Goal: Check status: Check status

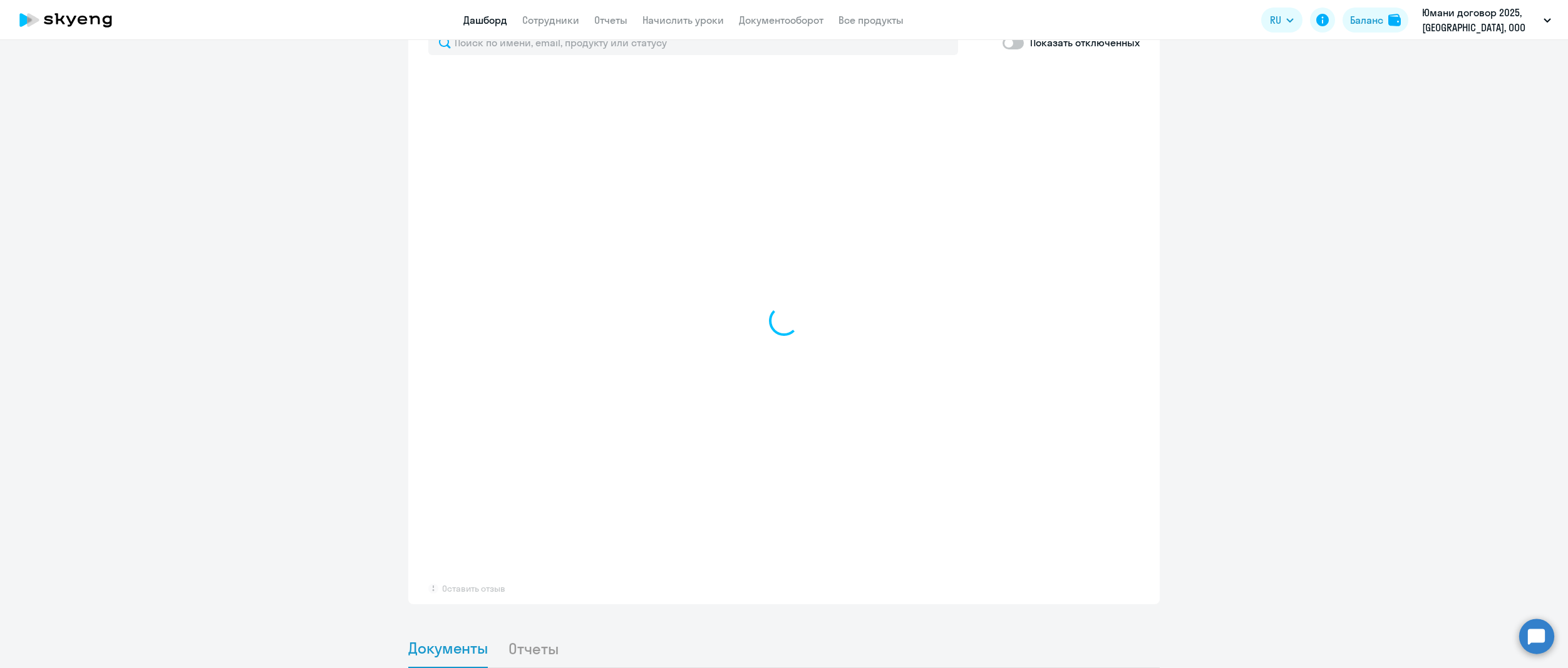
scroll to position [1011, 0]
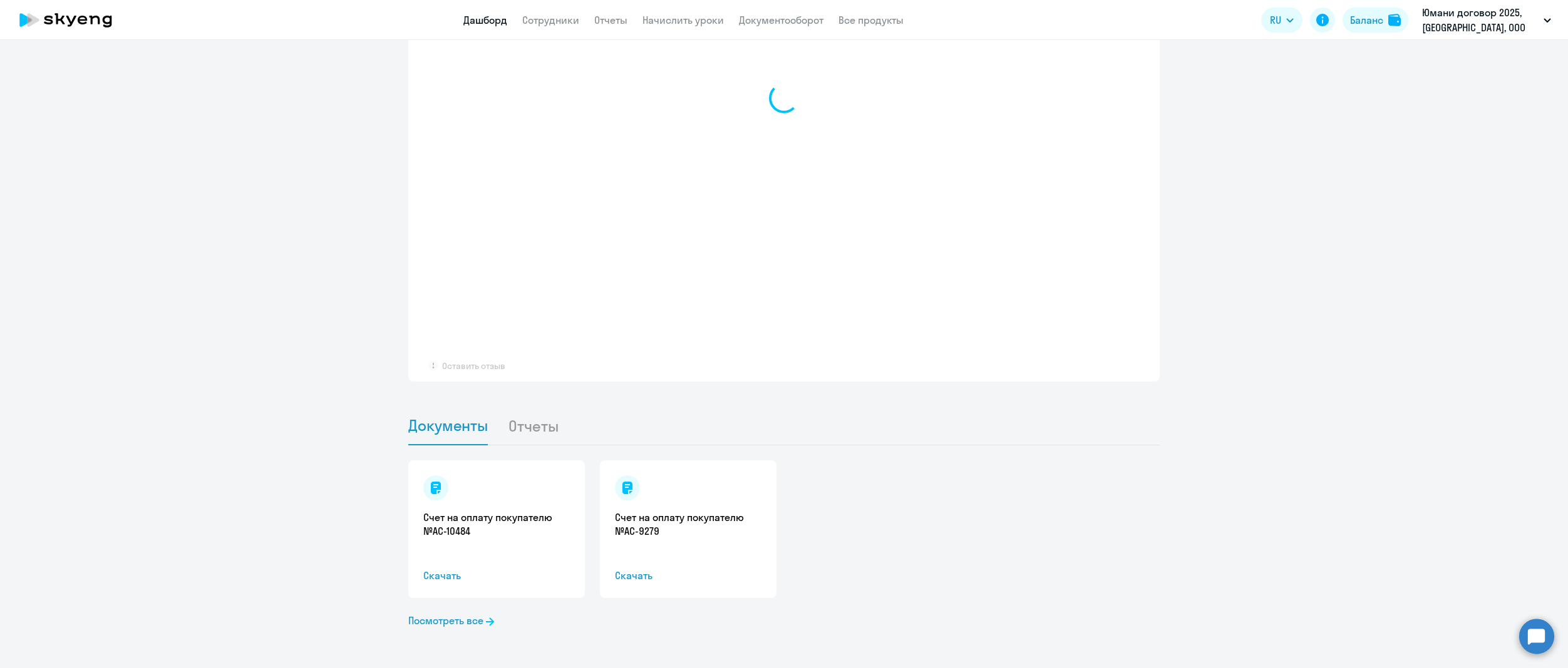
select select "30"
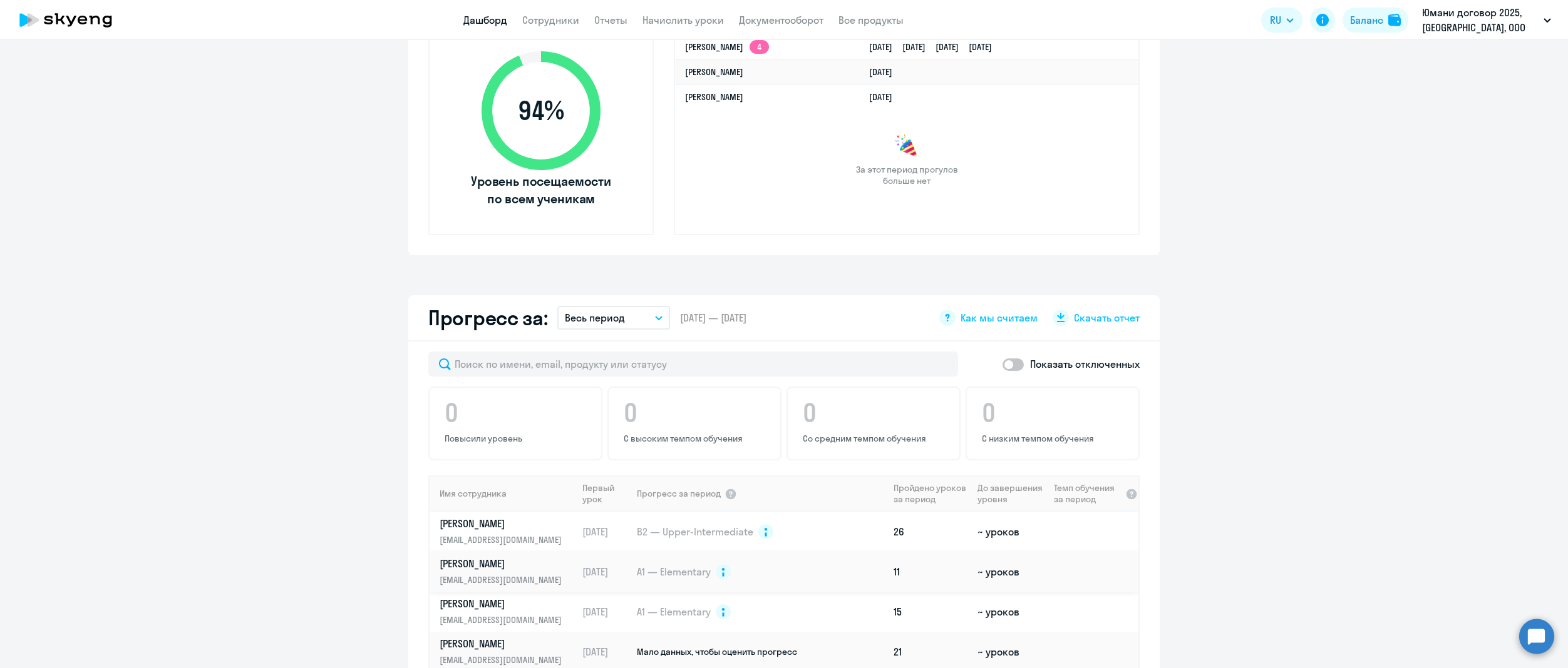
scroll to position [626, 0]
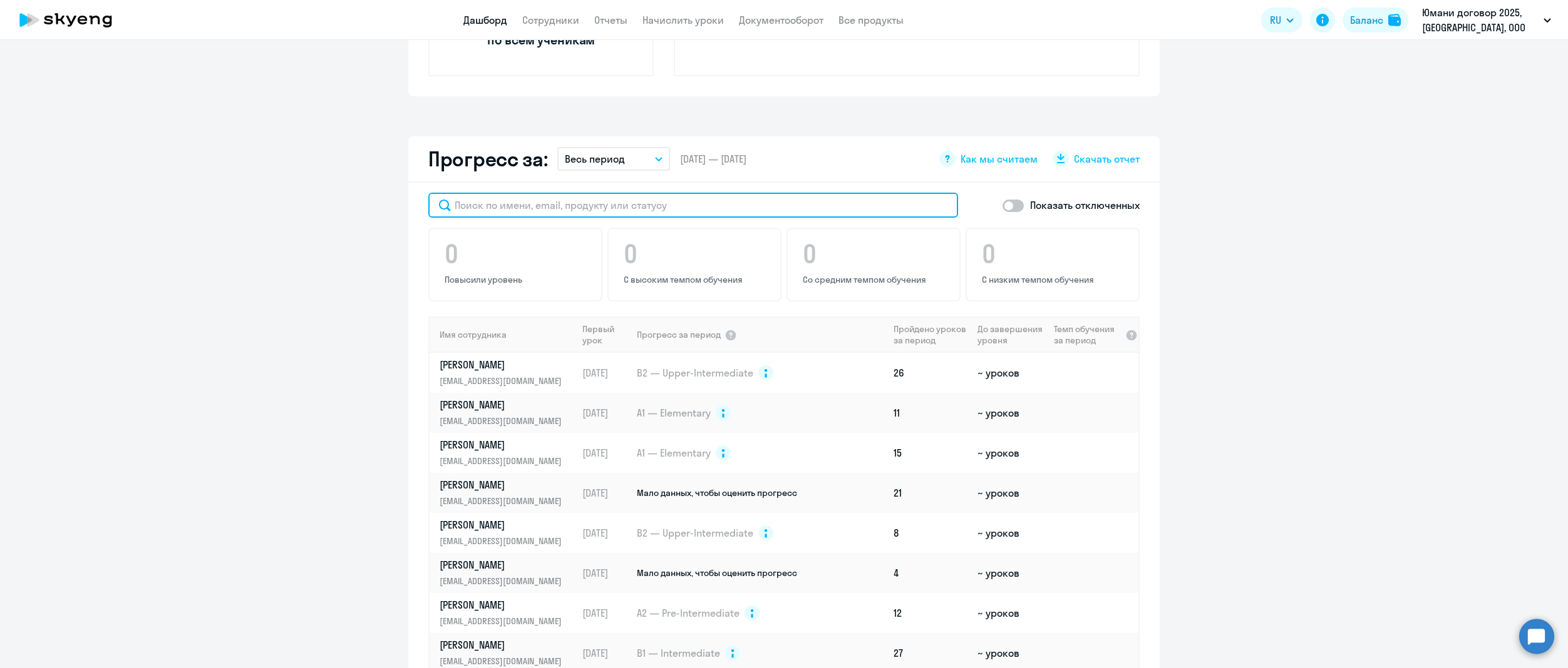
click at [563, 210] on input "text" at bounding box center [693, 204] width 530 height 25
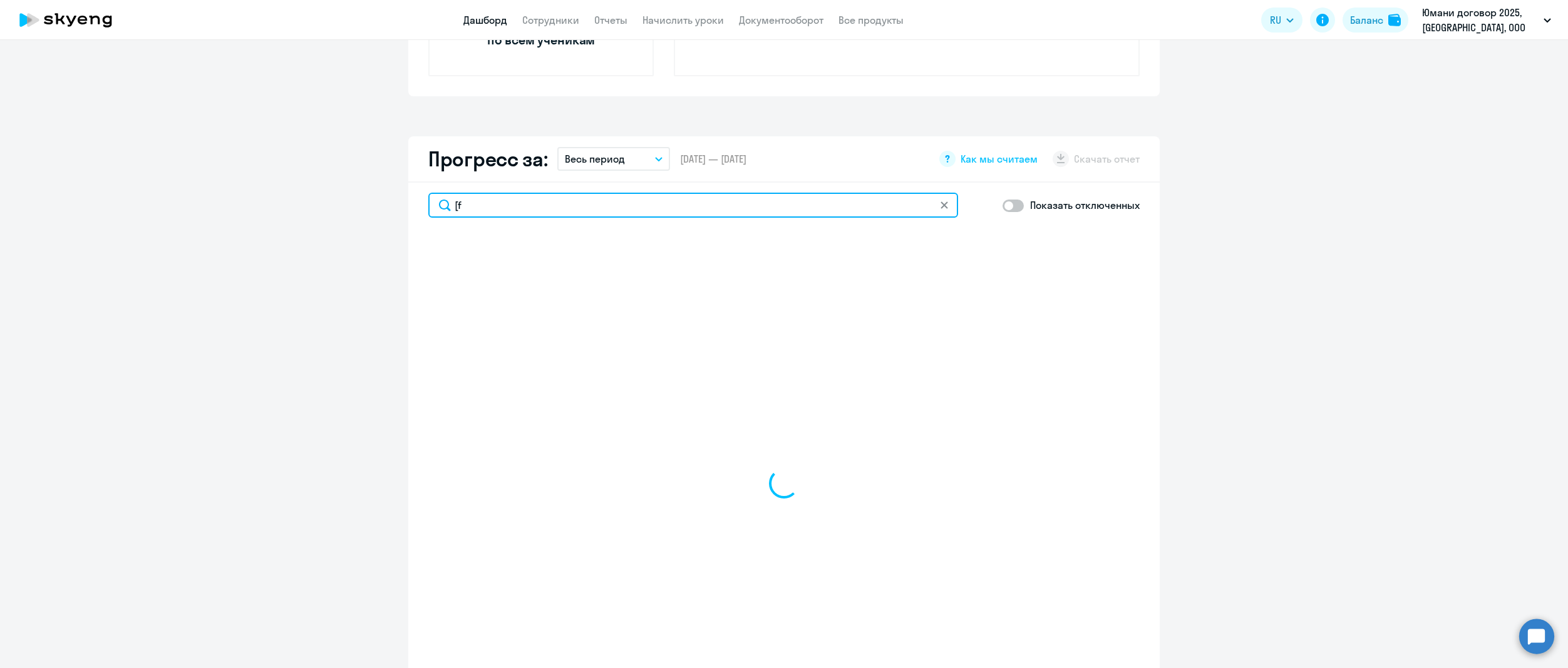
type input "["
select select "30"
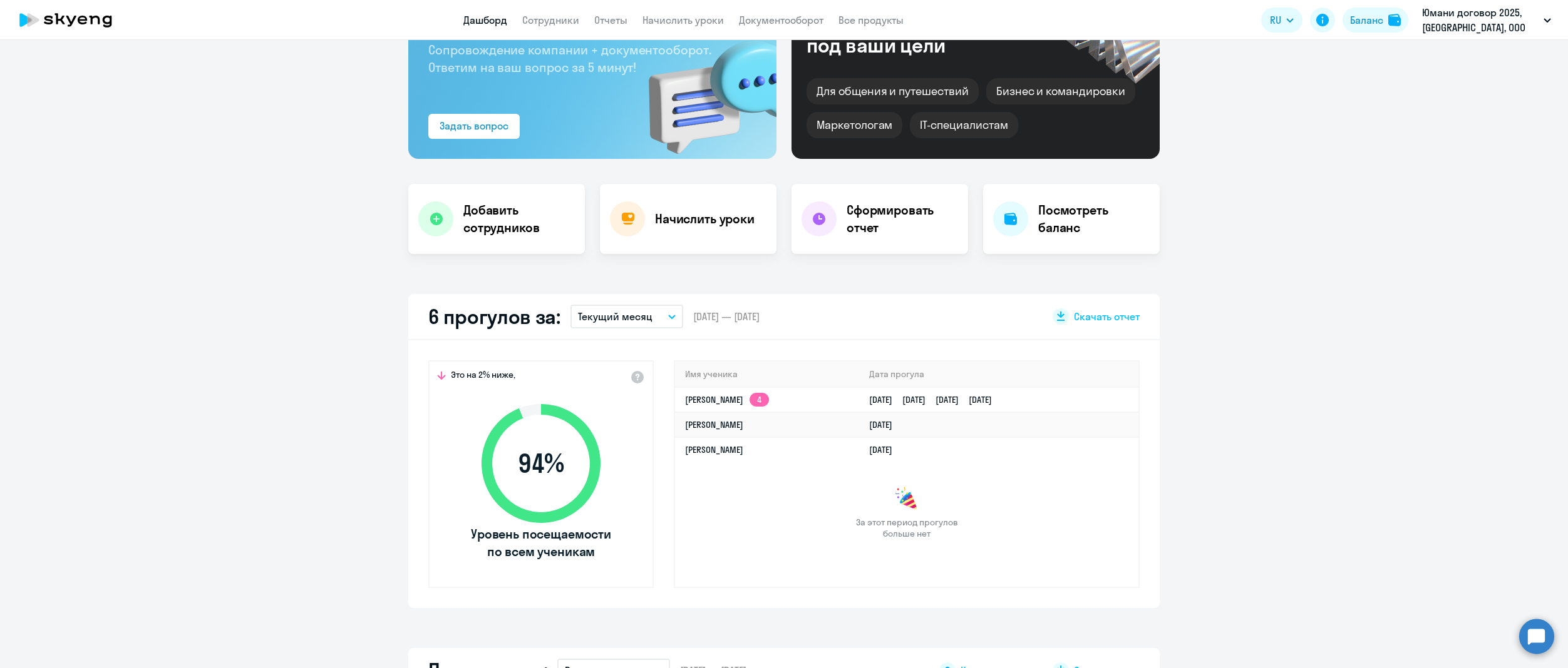
scroll to position [0, 0]
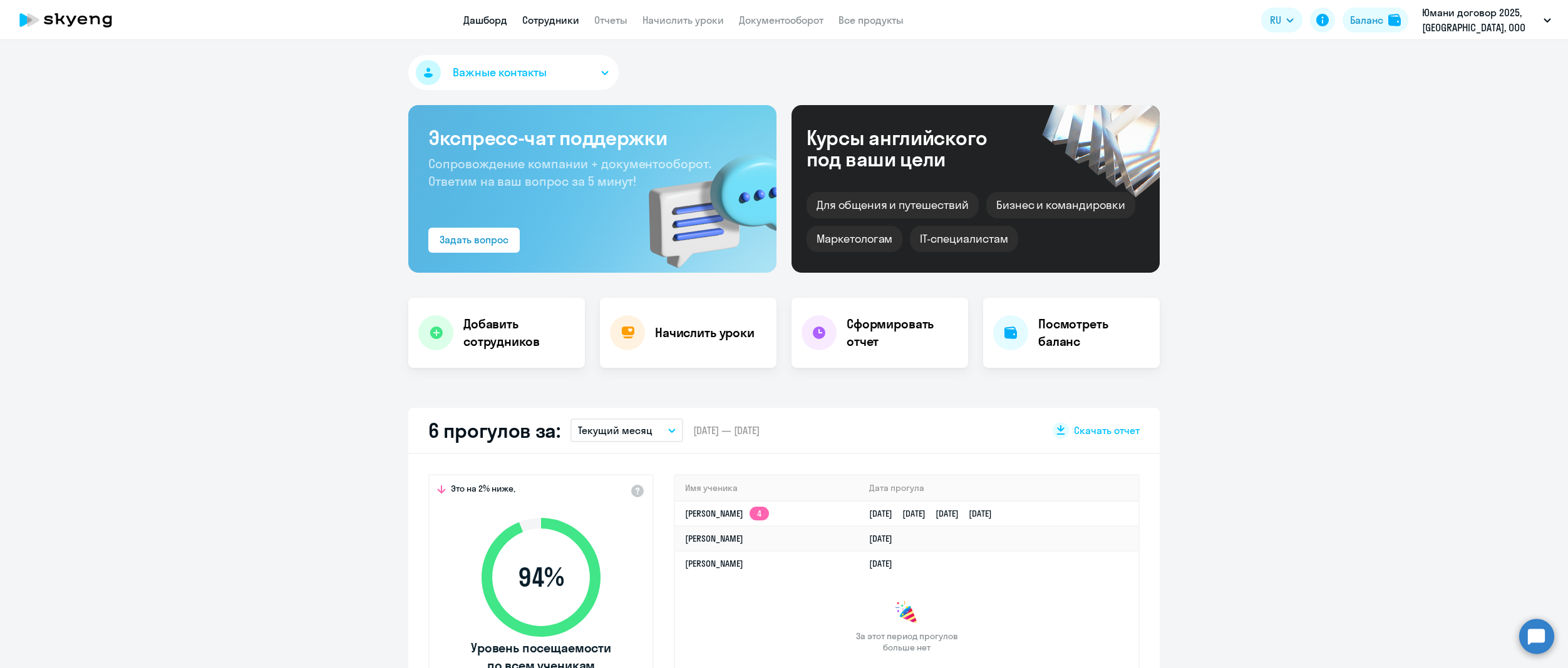
click at [566, 19] on link "Сотрудники" at bounding box center [551, 20] width 57 height 13
select select "30"
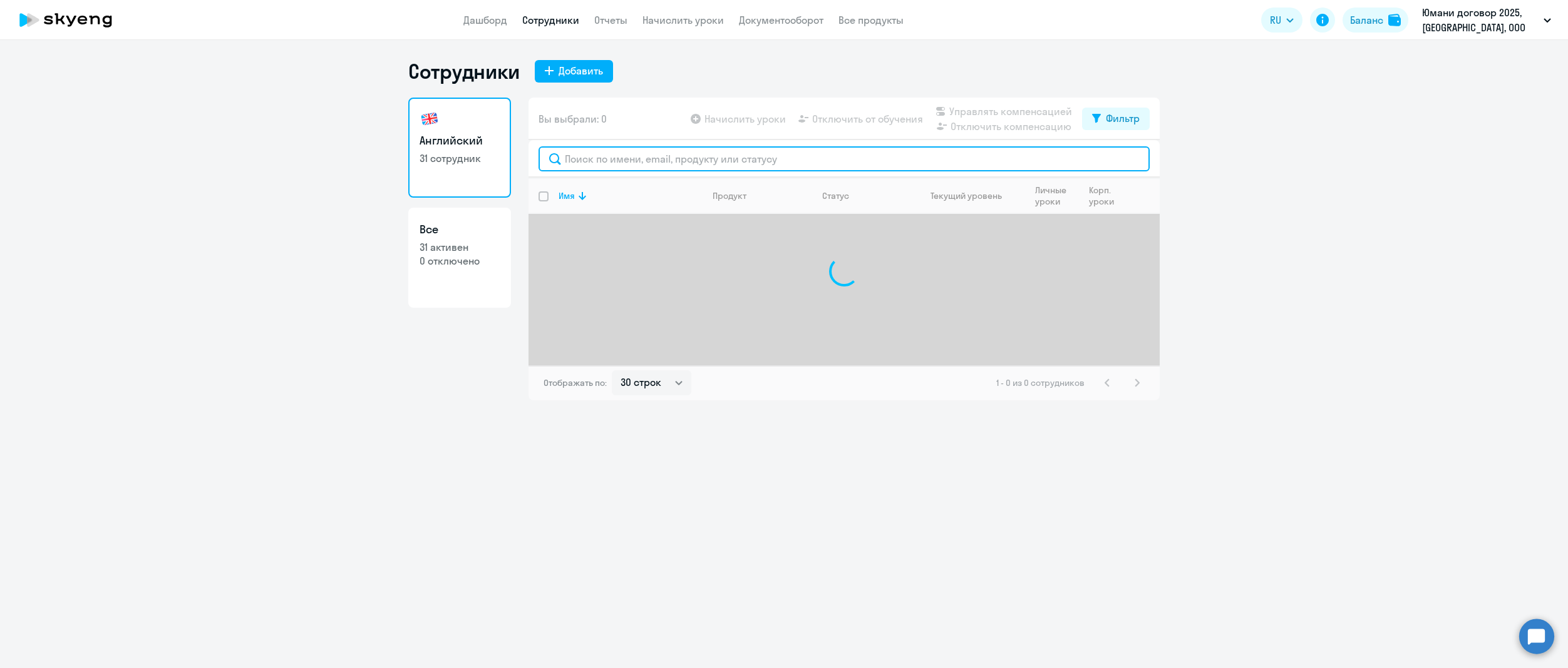
click at [599, 159] on input "text" at bounding box center [844, 158] width 611 height 25
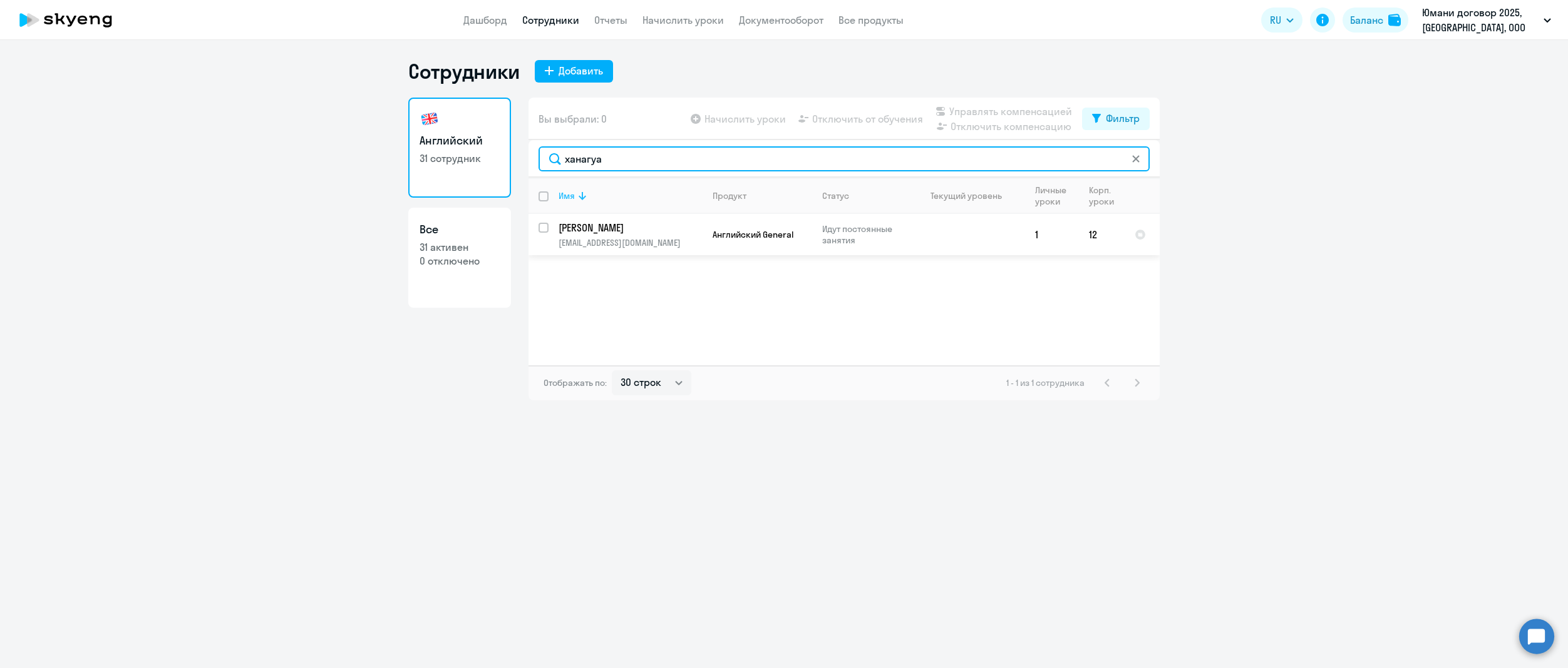
type input "ханагуа"
click at [602, 240] on p "[EMAIL_ADDRESS][DOMAIN_NAME]" at bounding box center [630, 243] width 143 height 11
select select "english"
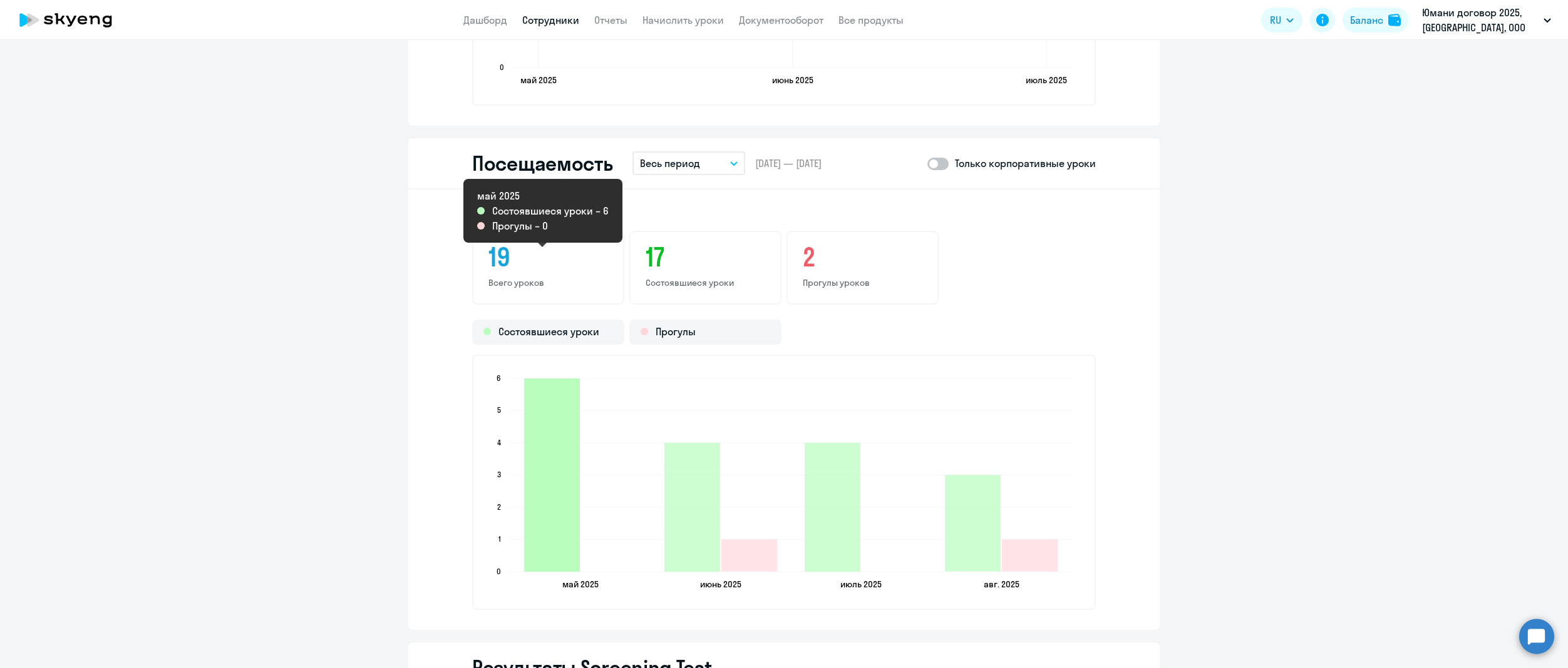
scroll to position [1276, 0]
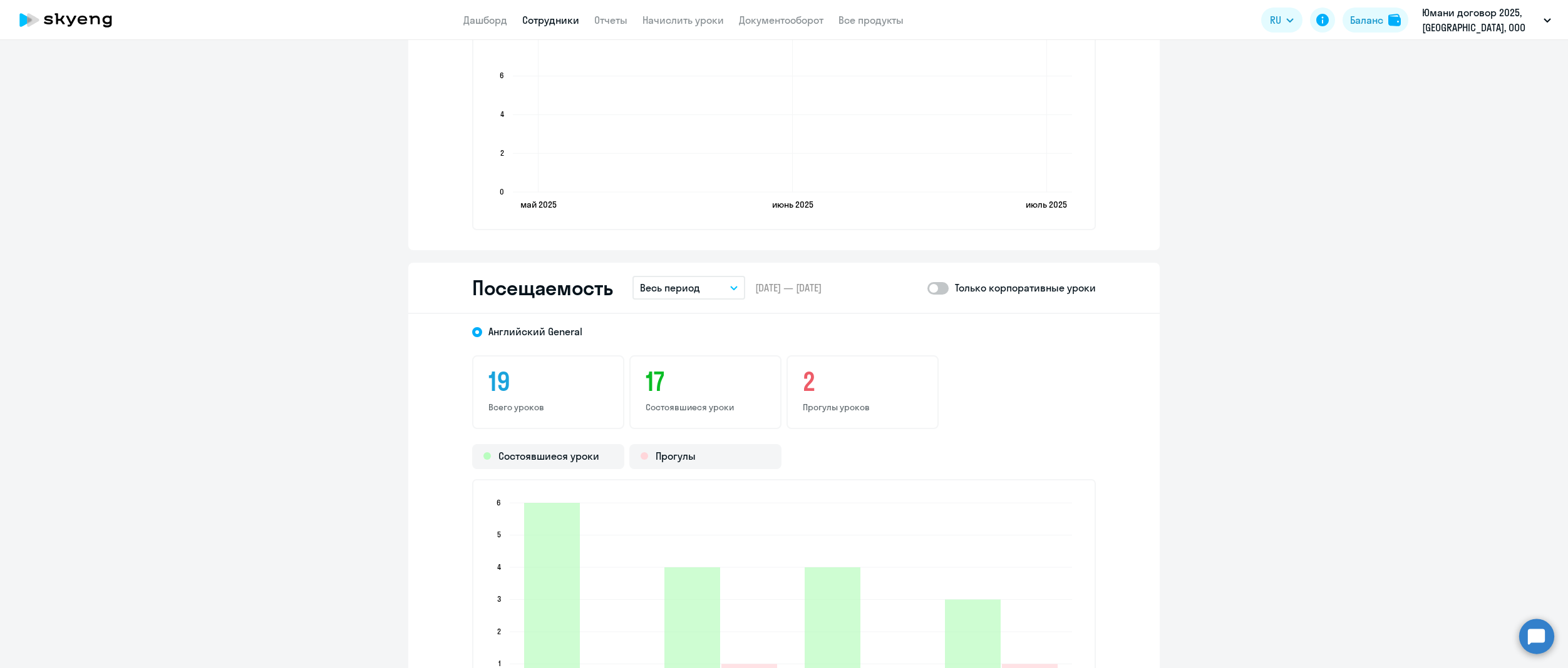
click at [731, 286] on icon "button" at bounding box center [734, 287] width 7 height 5
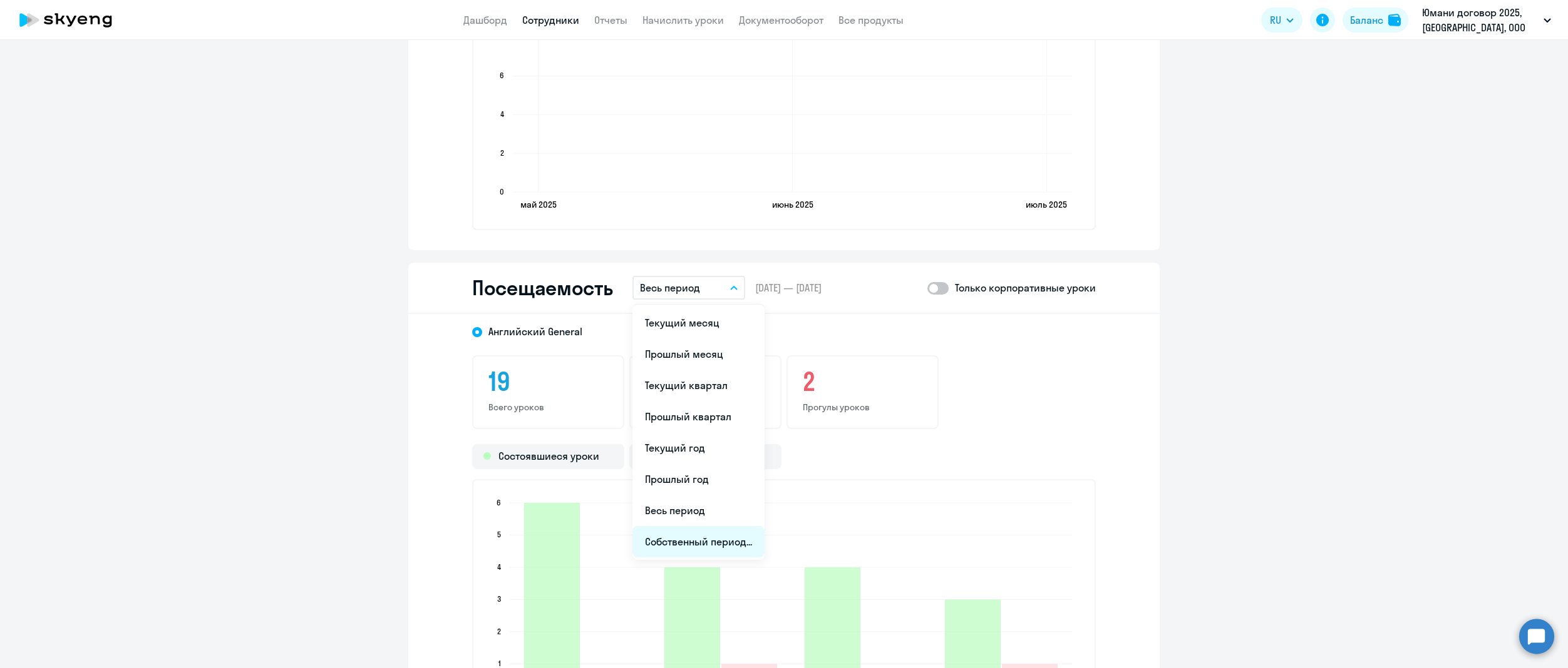
click at [687, 538] on li "Собственный период..." at bounding box center [699, 542] width 132 height 31
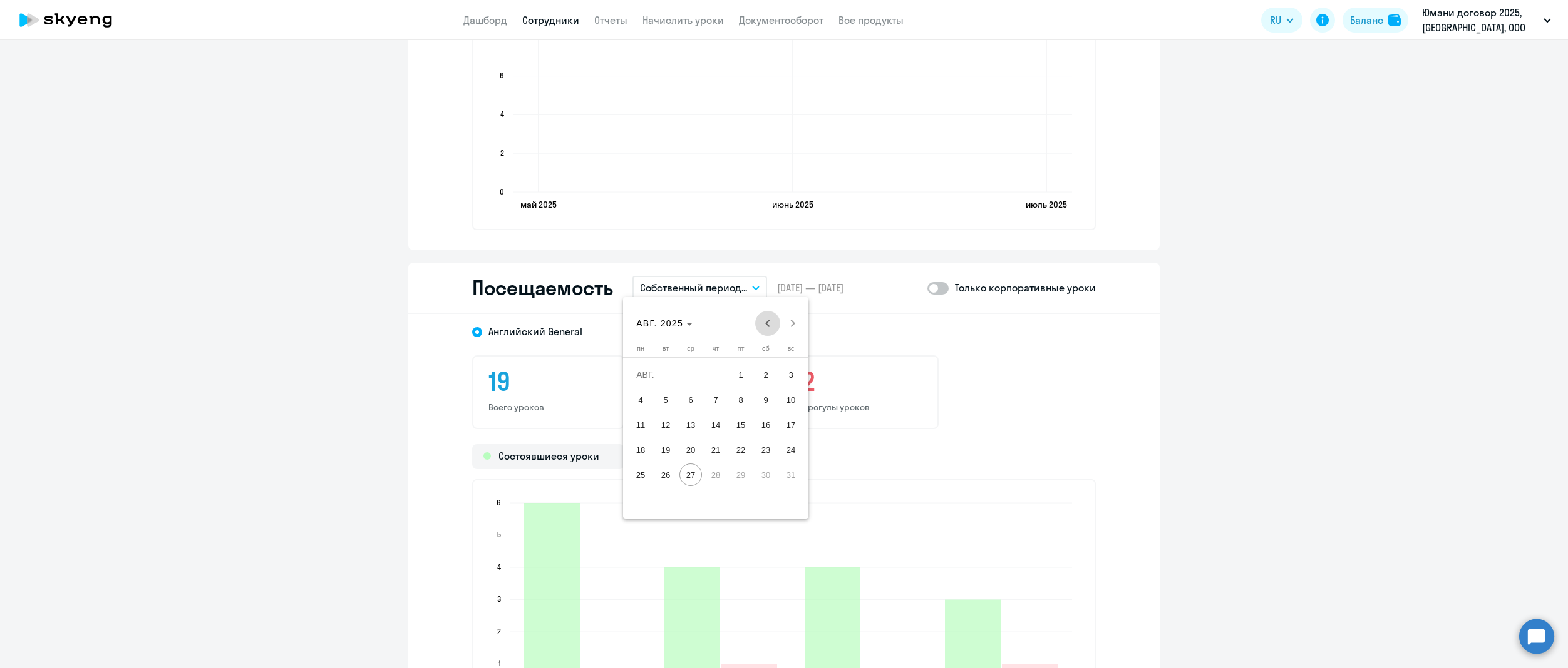
click at [770, 322] on span "Previous month" at bounding box center [767, 323] width 25 height 25
click at [744, 478] on span "25" at bounding box center [741, 475] width 23 height 23
click at [795, 324] on span "Next month" at bounding box center [793, 323] width 25 height 25
click at [802, 448] on span "24" at bounding box center [791, 450] width 23 height 23
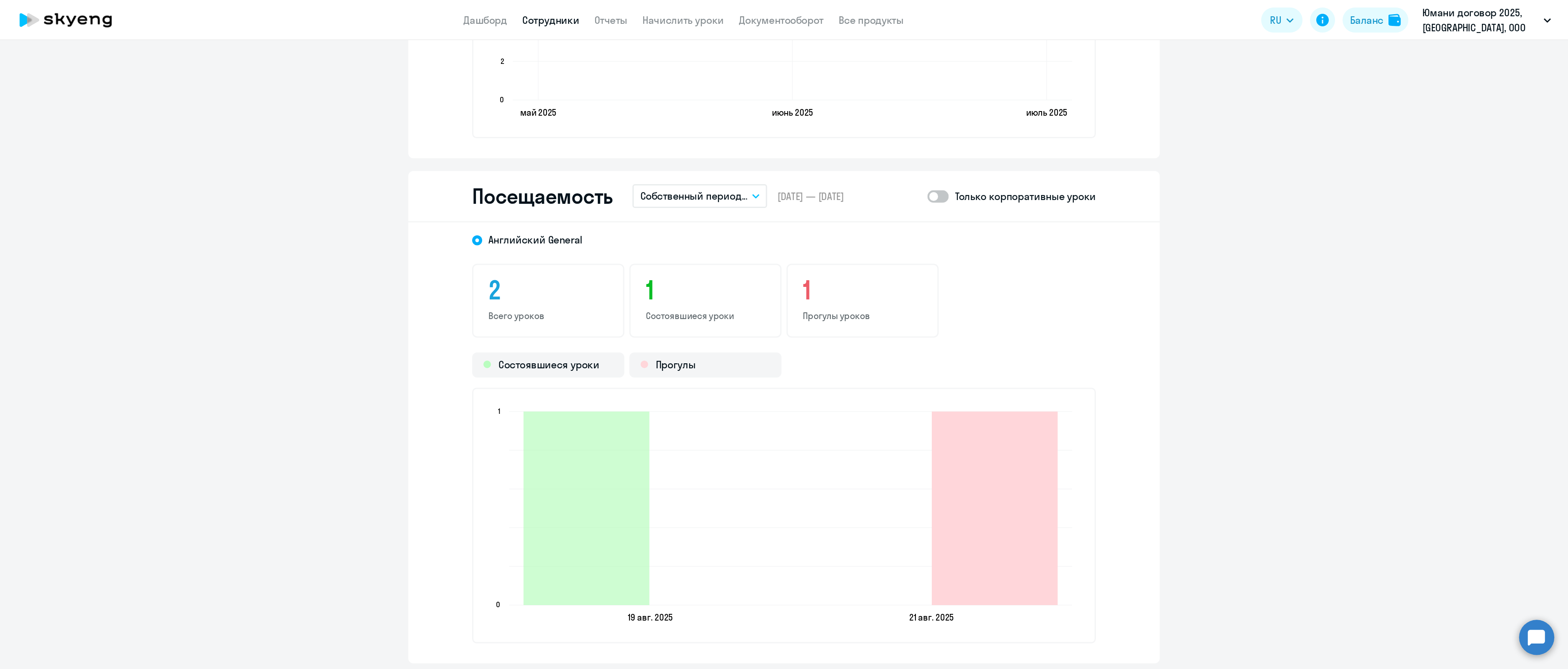
scroll to position [934, 0]
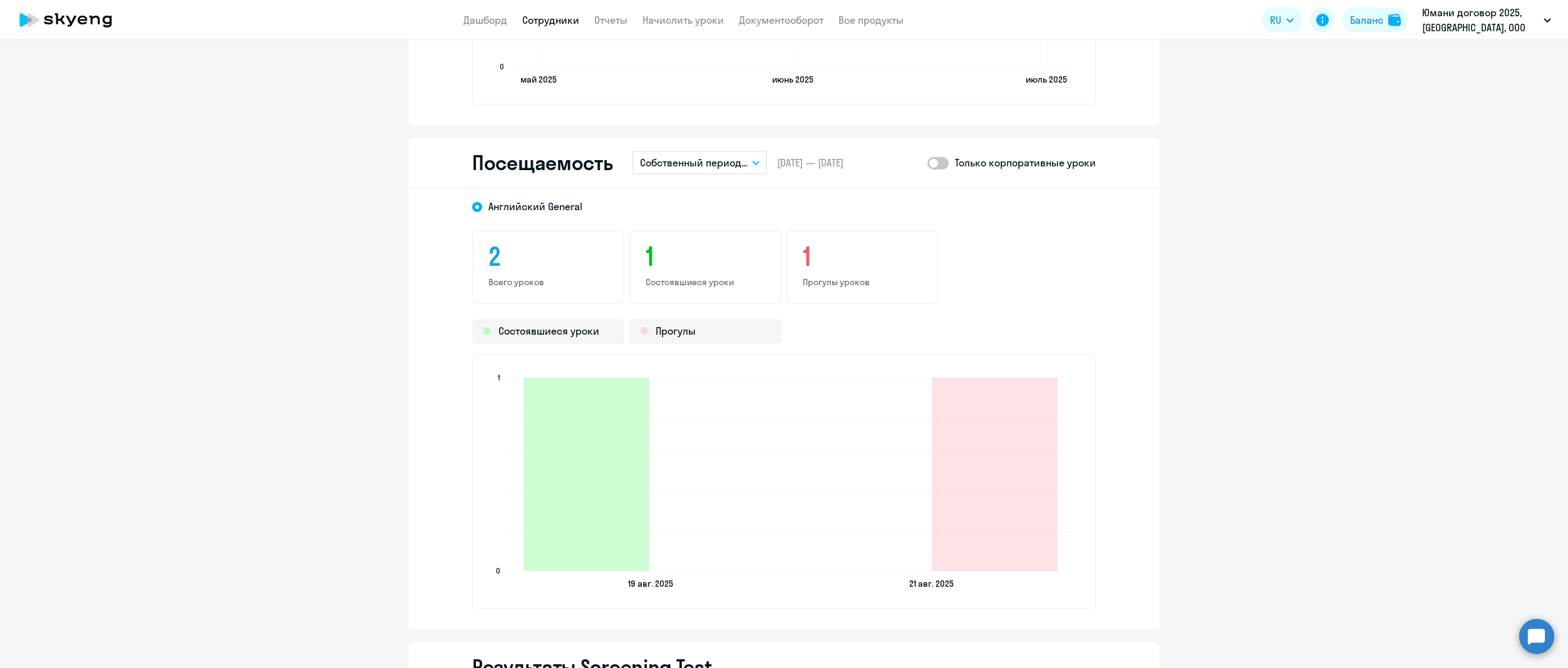
click at [928, 159] on span at bounding box center [938, 163] width 21 height 13
click at [927, 162] on input "checkbox" at bounding box center [927, 162] width 1 height 1
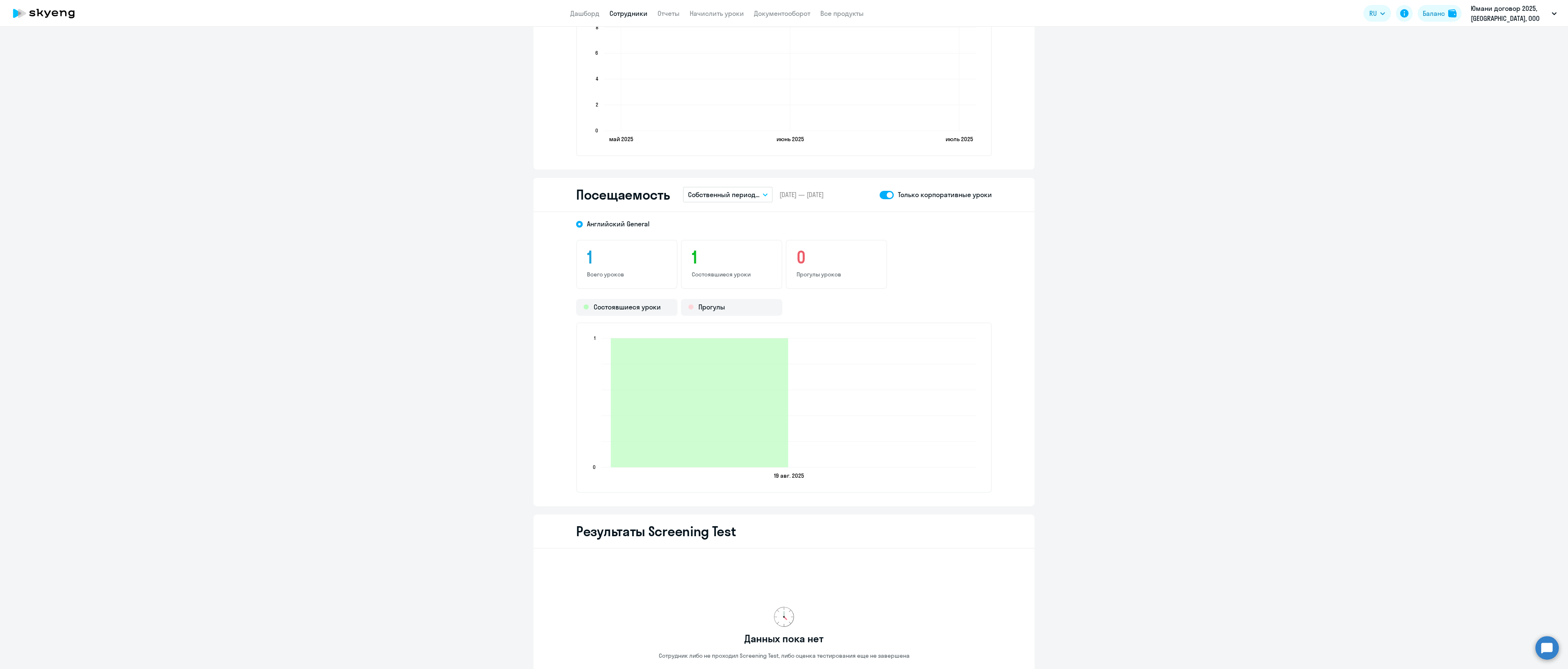
scroll to position [809, 0]
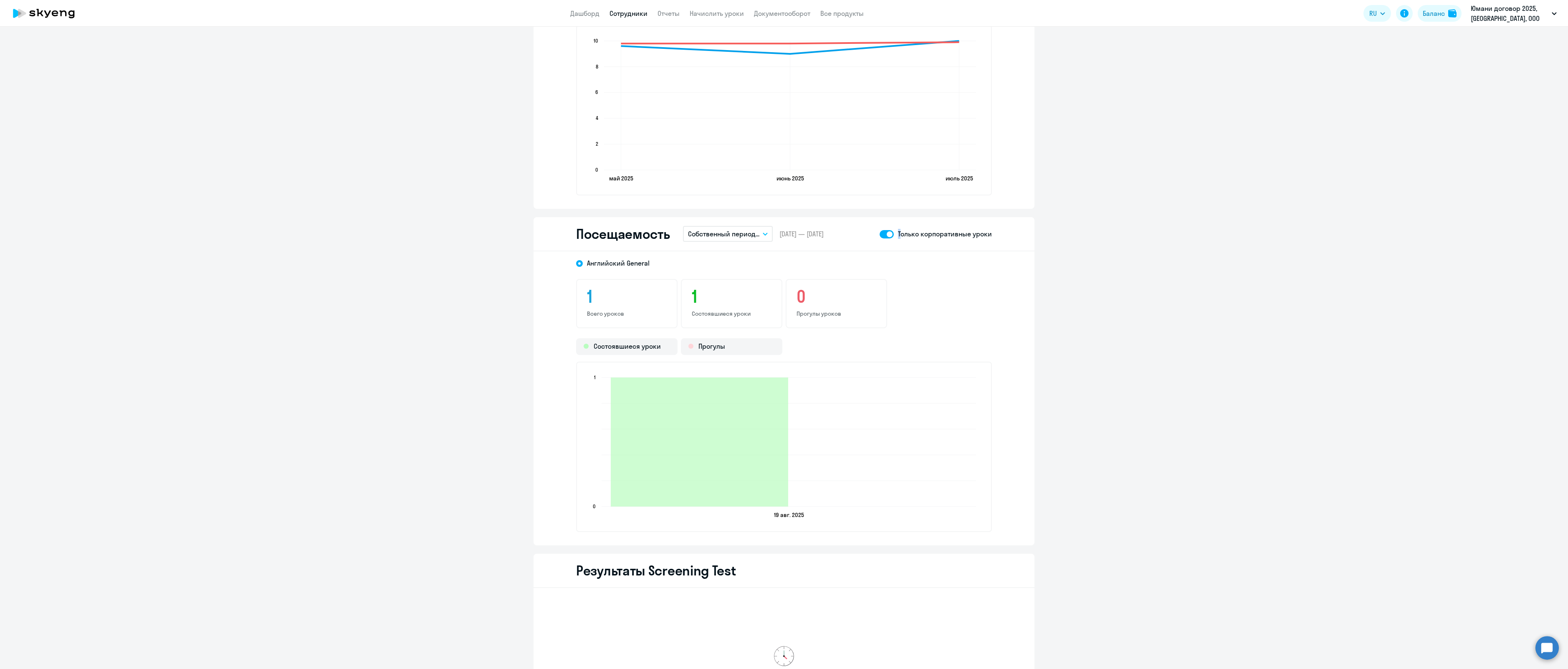
click at [898, 232] on p "Только корпоративные уроки" at bounding box center [945, 234] width 94 height 10
drag, startPoint x: 891, startPoint y: 232, endPoint x: 884, endPoint y: 240, distance: 10.6
click at [884, 240] on div "Посещаемость Собственный период... Текущий месяц Прошлый месяц Текущий квартал …" at bounding box center [783, 234] width 501 height 34
click at [880, 239] on label at bounding box center [886, 234] width 14 height 10
click at [880, 234] on input "checkbox" at bounding box center [879, 234] width 1 height 1
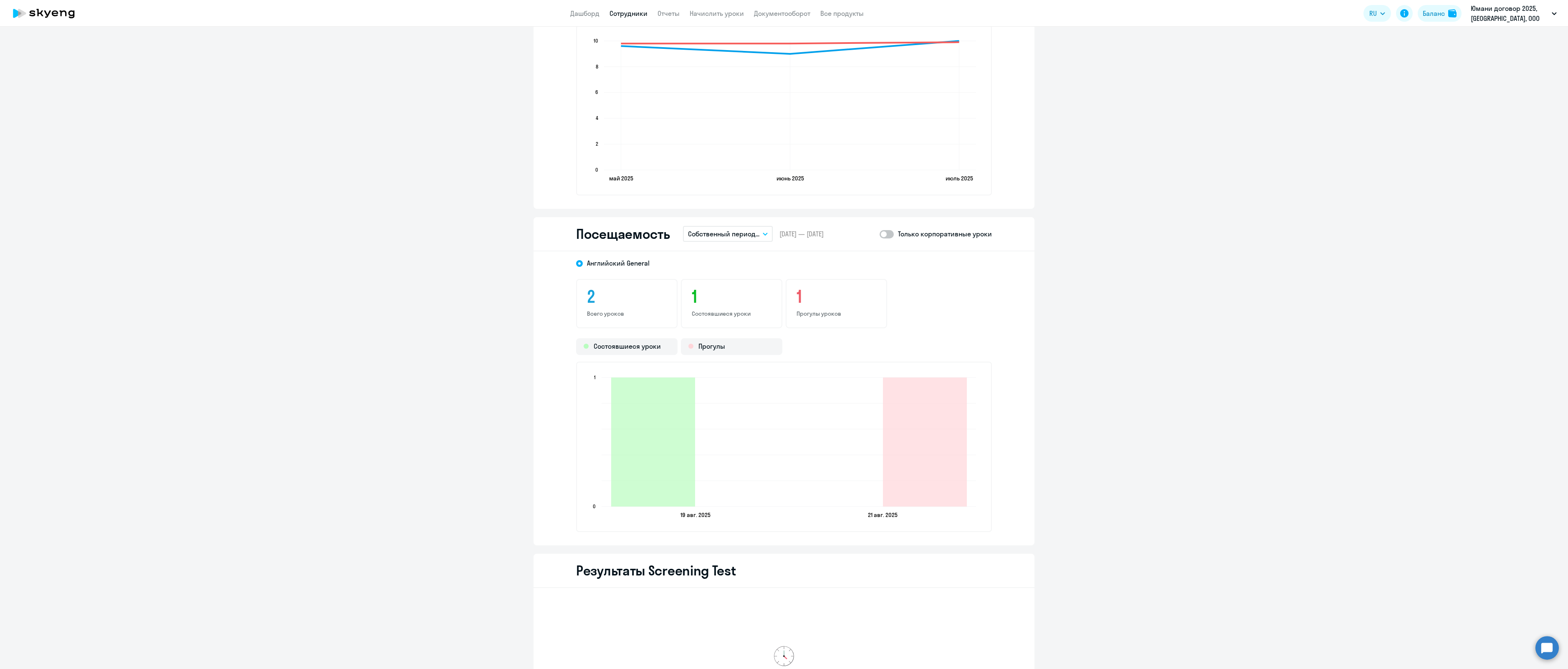
click at [880, 237] on span at bounding box center [886, 234] width 14 height 9
click at [880, 234] on input "checkbox" at bounding box center [879, 234] width 1 height 1
checkbox input "true"
